Goal: Information Seeking & Learning: Learn about a topic

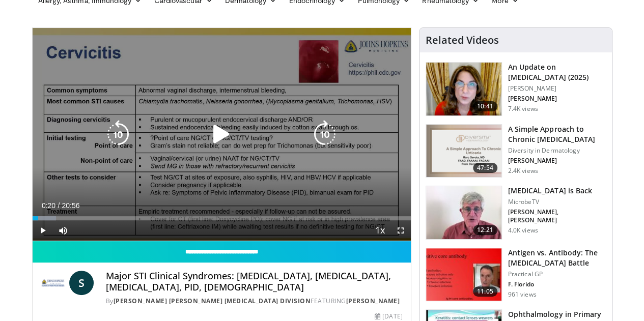
click at [207, 147] on icon "Video Player" at bounding box center [221, 134] width 28 height 28
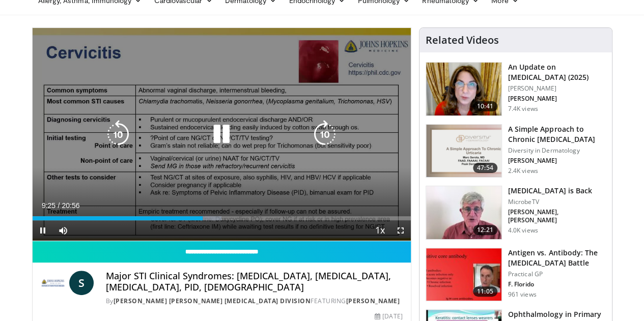
click at [219, 142] on icon "Video Player" at bounding box center [221, 134] width 28 height 28
click at [214, 141] on icon "Video Player" at bounding box center [221, 134] width 28 height 28
click at [265, 119] on div "10 seconds Tap to unmute" at bounding box center [222, 134] width 378 height 213
click at [207, 133] on icon "Video Player" at bounding box center [221, 134] width 28 height 28
click at [215, 147] on icon "Video Player" at bounding box center [221, 134] width 28 height 28
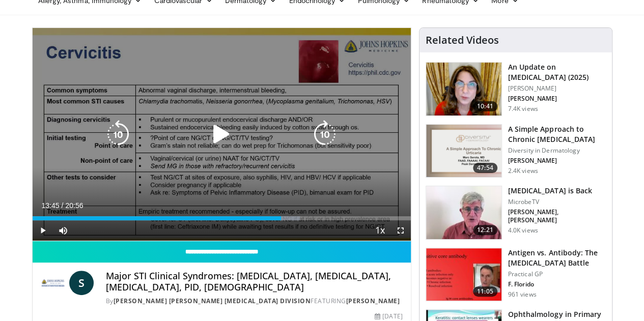
click at [232, 115] on div "10 seconds Tap to unmute" at bounding box center [222, 134] width 378 height 213
click at [214, 143] on icon "Video Player" at bounding box center [221, 134] width 28 height 28
click at [213, 144] on icon "Video Player" at bounding box center [221, 134] width 28 height 28
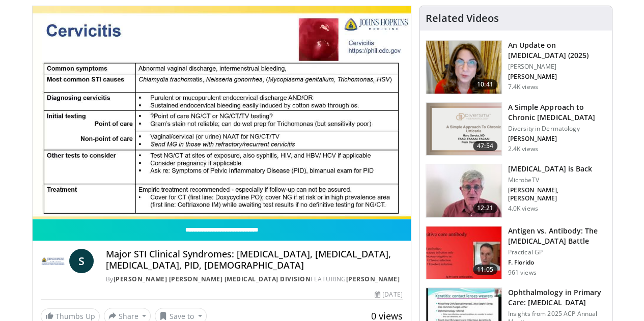
scroll to position [51, 0]
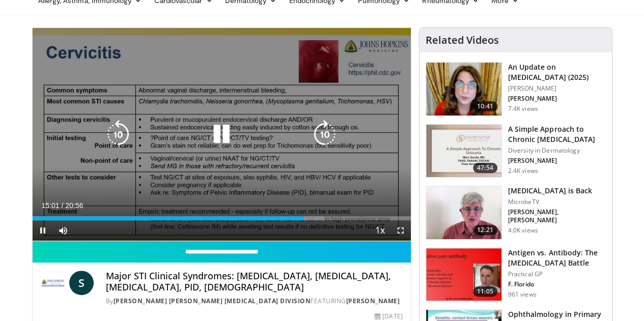
click at [210, 143] on icon "Video Player" at bounding box center [221, 134] width 28 height 28
click at [207, 144] on icon "Video Player" at bounding box center [221, 134] width 28 height 28
click at [212, 140] on icon "Video Player" at bounding box center [221, 134] width 28 height 28
click at [210, 149] on icon "Video Player" at bounding box center [221, 134] width 28 height 28
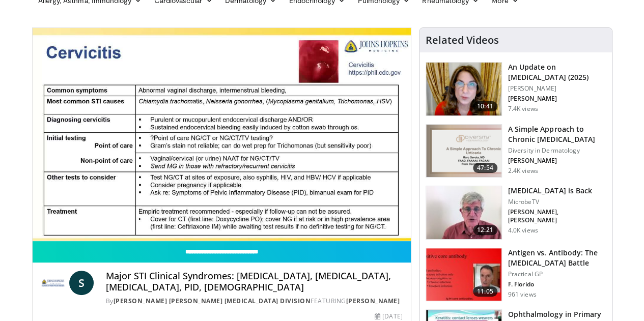
scroll to position [153, 0]
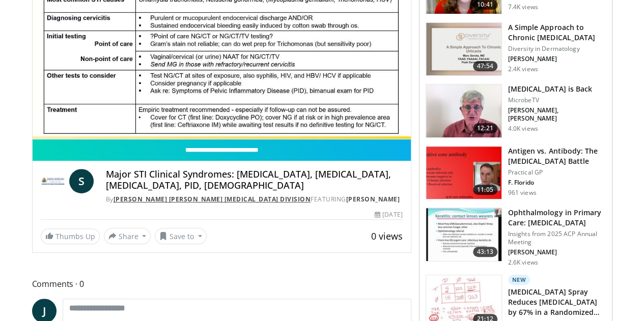
click at [133, 204] on link "[PERSON_NAME] [PERSON_NAME] [MEDICAL_DATA] Division" at bounding box center [211, 199] width 197 height 9
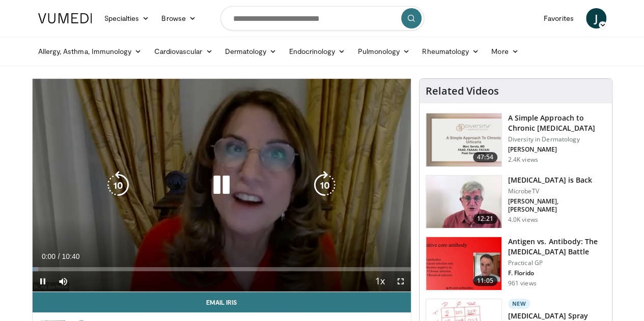
click at [216, 196] on icon "Video Player" at bounding box center [221, 185] width 28 height 28
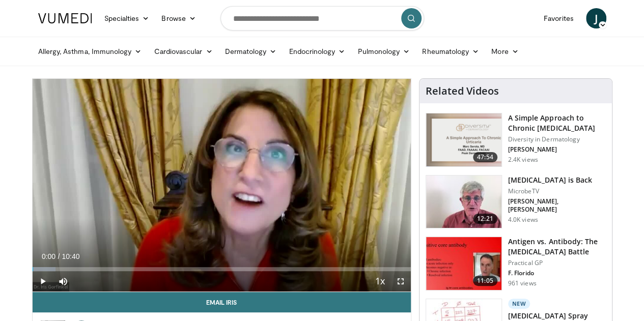
click at [32, 12] on link at bounding box center [65, 18] width 66 height 28
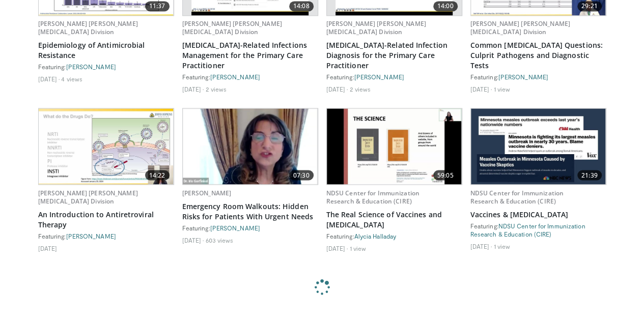
scroll to position [814, 0]
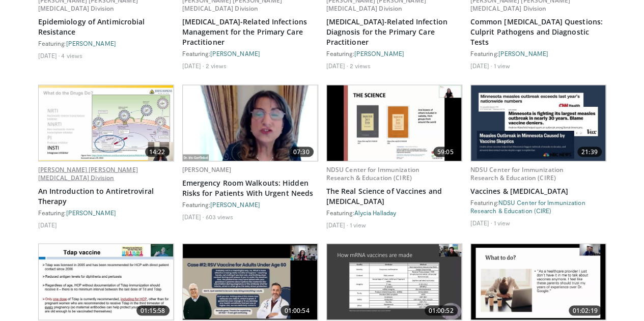
click at [92, 182] on link "[PERSON_NAME] [PERSON_NAME] [MEDICAL_DATA] Division" at bounding box center [88, 173] width 100 height 17
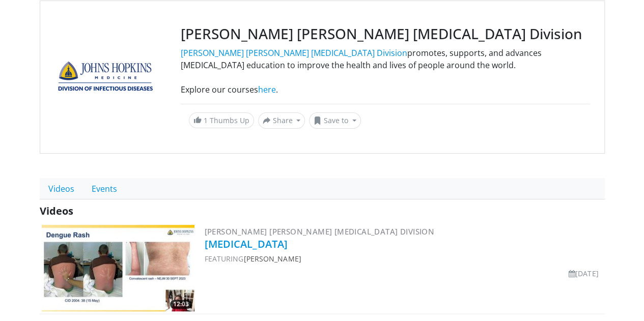
scroll to position [153, 0]
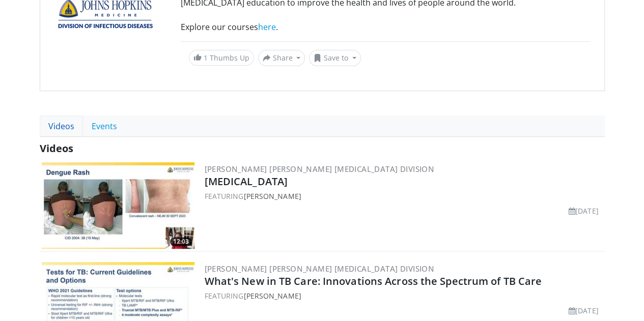
click at [41, 127] on link "Videos" at bounding box center [61, 126] width 43 height 21
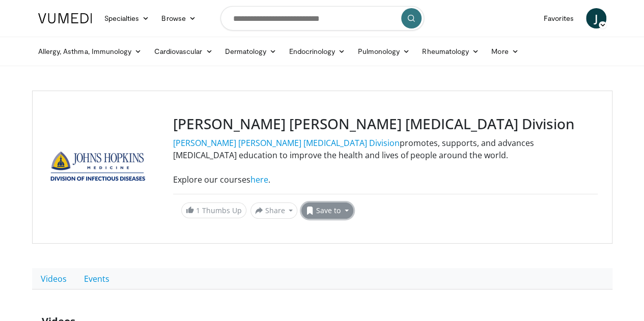
click at [301, 211] on button "Save to" at bounding box center [327, 211] width 52 height 16
click at [314, 230] on span "Add to Favorites" at bounding box center [345, 232] width 63 height 11
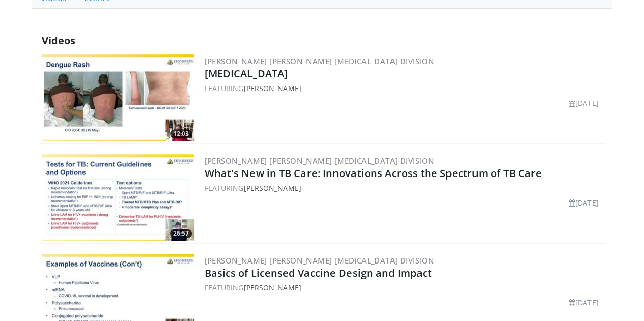
scroll to position [305, 0]
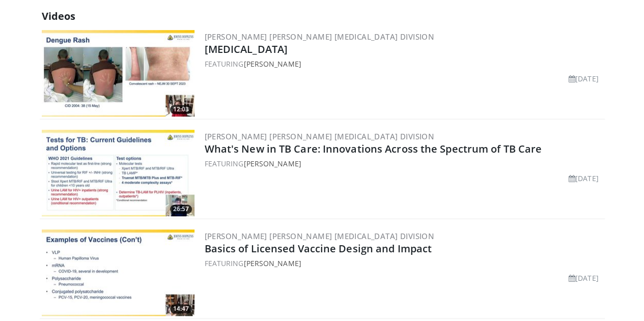
click at [134, 61] on img at bounding box center [118, 73] width 153 height 87
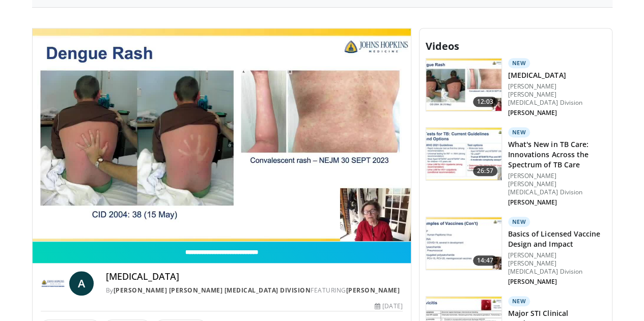
scroll to position [305, 0]
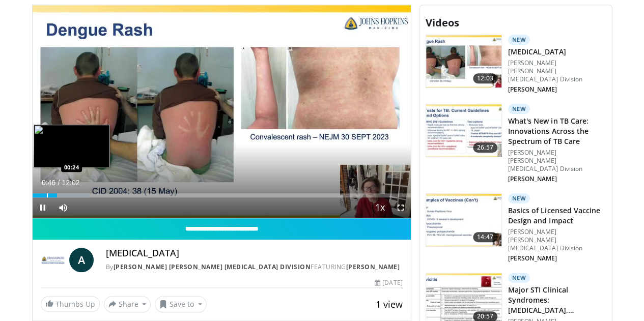
click at [33, 197] on div "Loaded : 15.20% 00:46 00:24" at bounding box center [222, 193] width 378 height 10
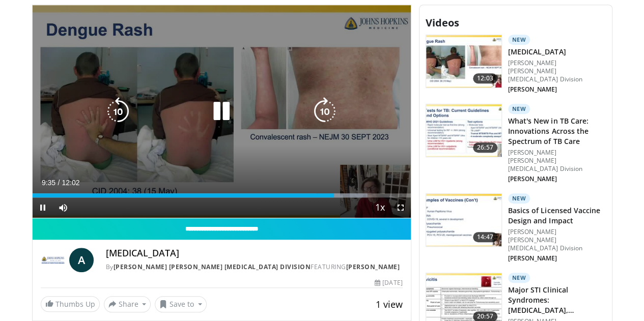
drag, startPoint x: 214, startPoint y: 113, endPoint x: 140, endPoint y: 58, distance: 93.0
click at [213, 113] on icon "Video Player" at bounding box center [221, 111] width 28 height 28
click at [238, 113] on div "Video Player" at bounding box center [221, 111] width 227 height 20
click at [207, 117] on icon "Video Player" at bounding box center [221, 111] width 28 height 28
drag, startPoint x: 77, startPoint y: 224, endPoint x: 72, endPoint y: 225, distance: 5.1
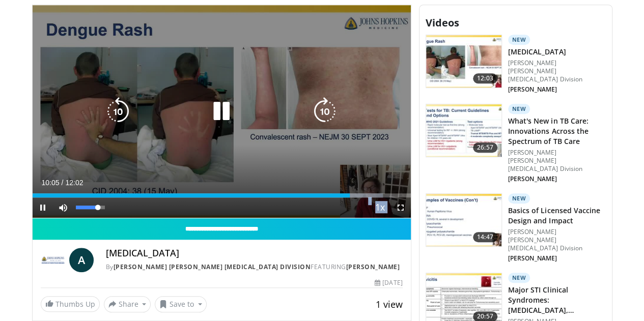
click at [72, 218] on video-js "**********" at bounding box center [222, 111] width 378 height 213
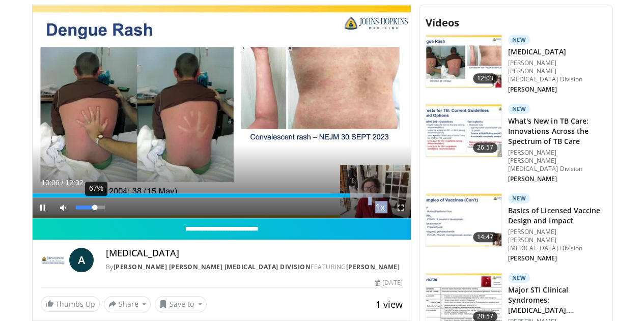
click at [76, 209] on div "Volume Level" at bounding box center [85, 208] width 19 height 4
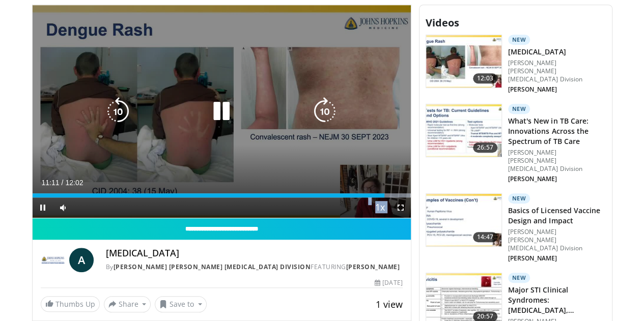
click at [202, 139] on div "10 seconds Tap to unmute" at bounding box center [222, 111] width 378 height 213
click at [215, 119] on icon "Video Player" at bounding box center [221, 111] width 28 height 28
drag, startPoint x: 217, startPoint y: 119, endPoint x: 252, endPoint y: 110, distance: 36.0
click at [259, 114] on div "Video Player" at bounding box center [221, 111] width 227 height 20
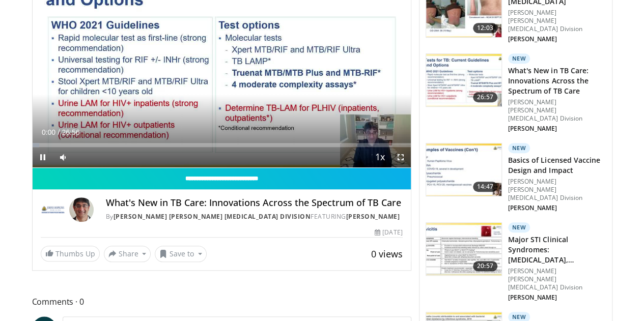
scroll to position [356, 0]
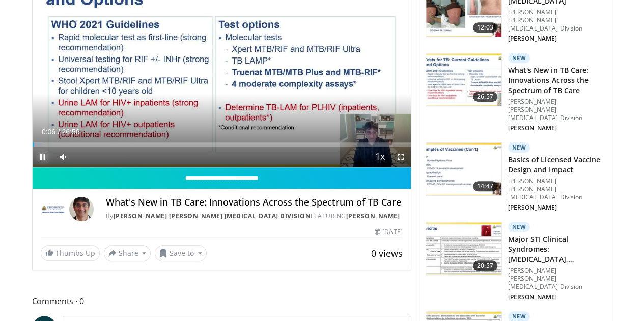
drag, startPoint x: 13, startPoint y: 172, endPoint x: 25, endPoint y: 168, distance: 12.9
click at [33, 167] on span "Video Player" at bounding box center [43, 157] width 20 height 20
click at [522, 155] on h3 "Basics of Licensed Vaccine Design and Impact" at bounding box center [557, 165] width 98 height 20
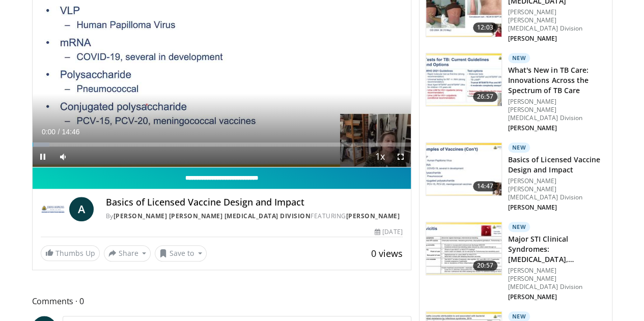
scroll to position [305, 0]
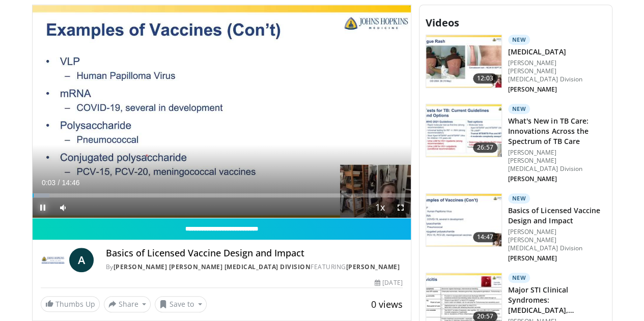
click at [33, 218] on span "Video Player" at bounding box center [43, 207] width 20 height 20
